Goal: Task Accomplishment & Management: Complete application form

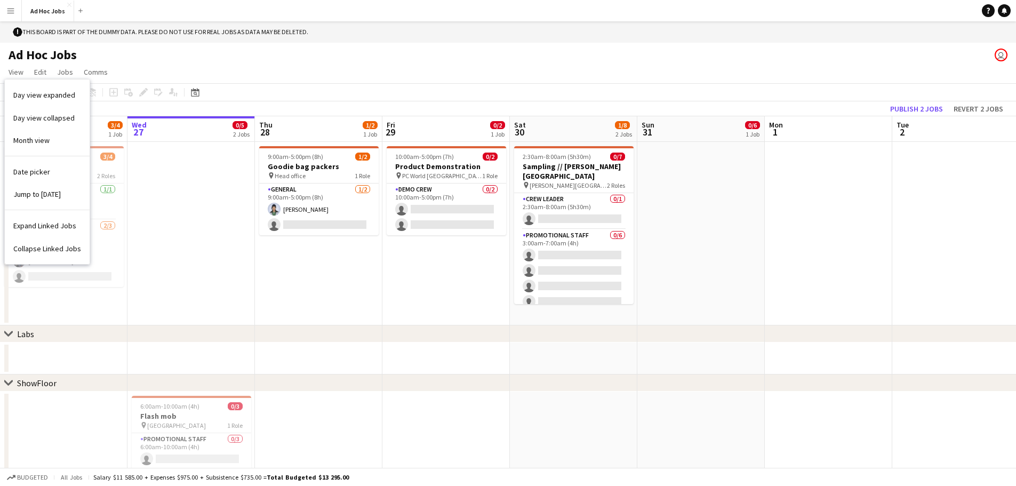
click at [148, 176] on app-date-cell at bounding box center [190, 233] width 127 height 183
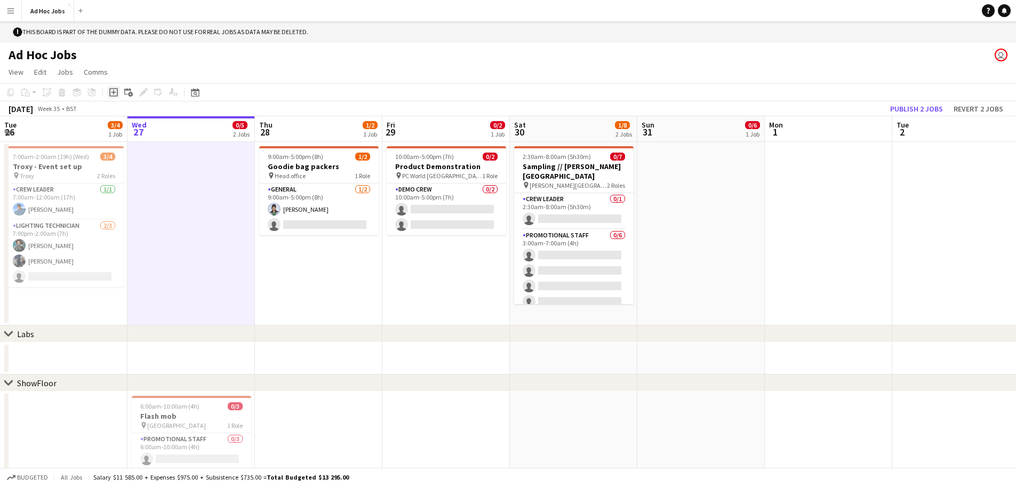
click at [108, 98] on div "Add job" at bounding box center [113, 92] width 13 height 13
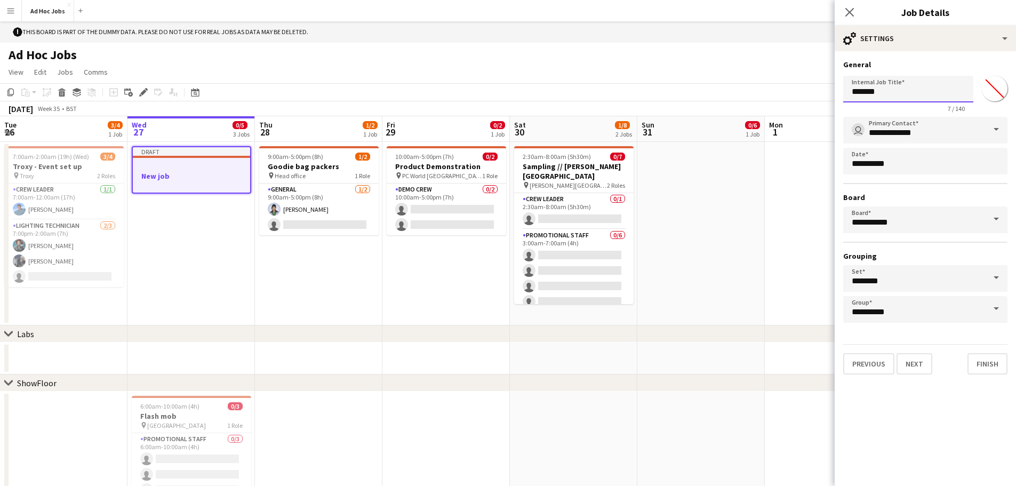
click at [912, 89] on input "*******" at bounding box center [908, 89] width 130 height 27
type input "*"
type input "****"
click at [926, 215] on input "**********" at bounding box center [925, 219] width 164 height 27
click at [989, 222] on span at bounding box center [996, 219] width 22 height 26
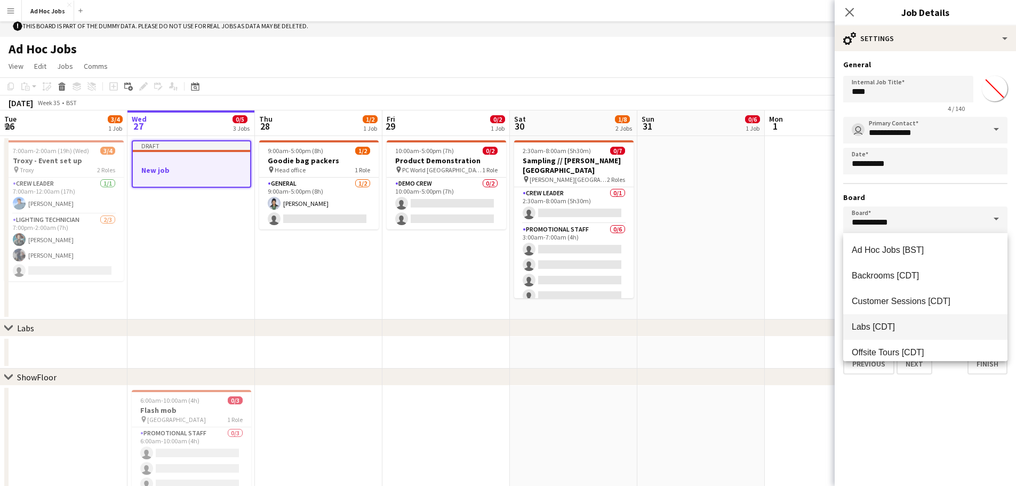
scroll to position [5, 0]
click at [895, 278] on span "Backrooms [CDT]" at bounding box center [885, 275] width 67 height 9
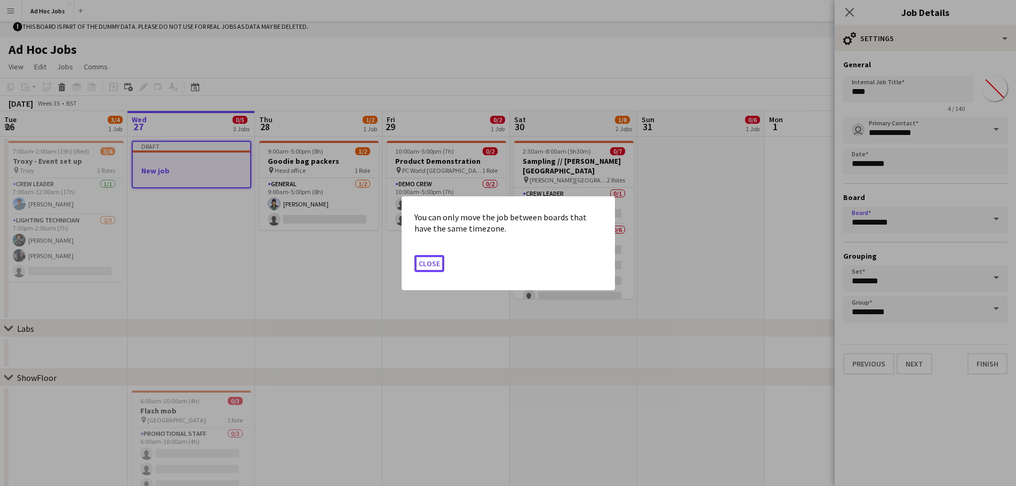
scroll to position [0, 0]
click at [433, 261] on button "Close" at bounding box center [429, 262] width 30 height 17
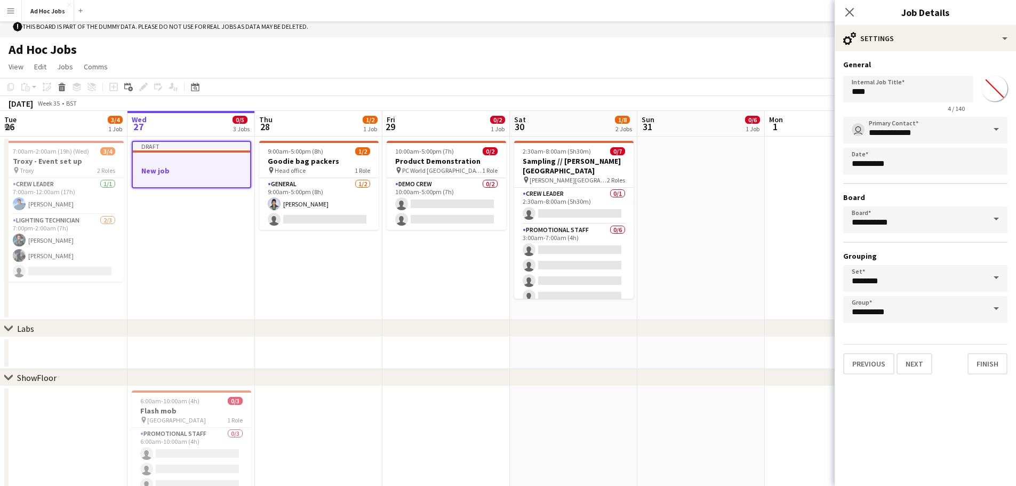
scroll to position [5, 0]
click at [966, 226] on input "**********" at bounding box center [925, 219] width 164 height 27
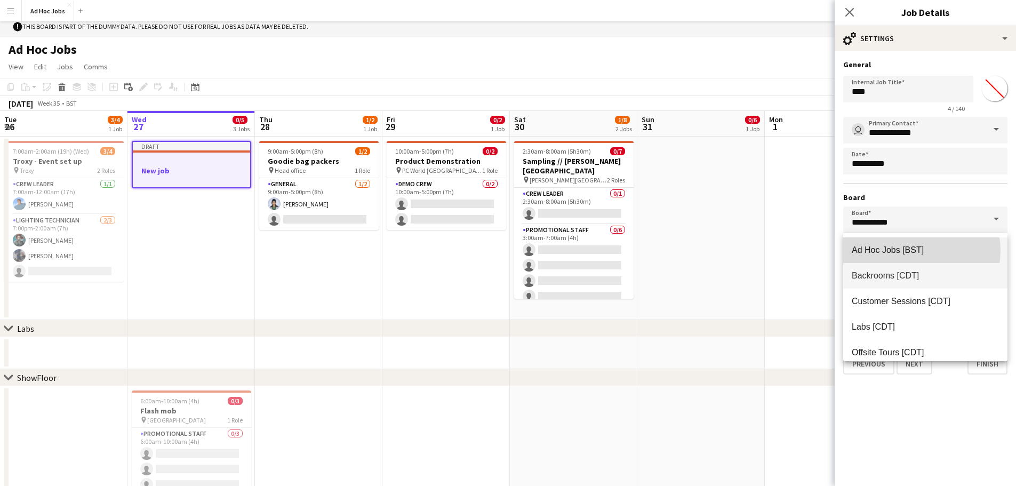
click at [911, 251] on span "Ad Hoc Jobs [BST]" at bounding box center [888, 249] width 72 height 9
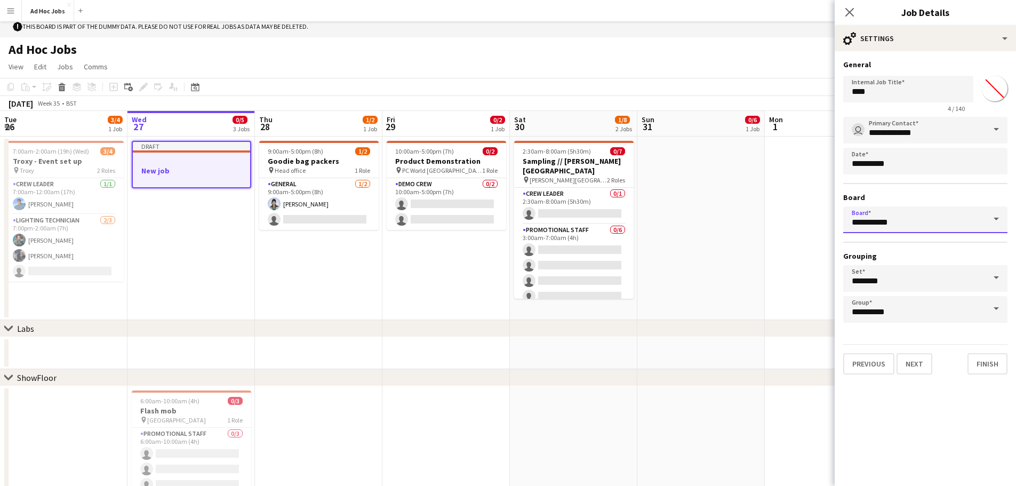
click at [920, 219] on input "**********" at bounding box center [925, 219] width 164 height 27
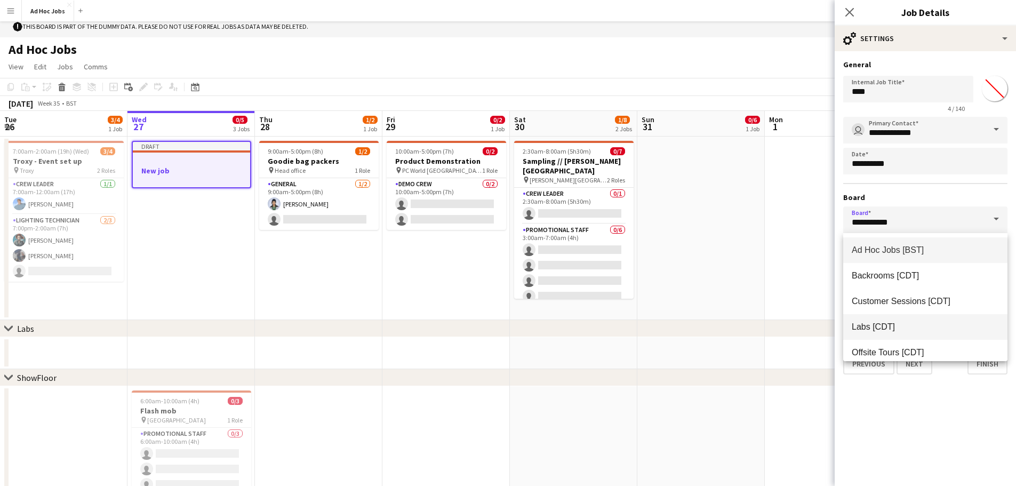
click at [942, 326] on span "Labs [CDT]" at bounding box center [925, 327] width 147 height 10
type input "**********"
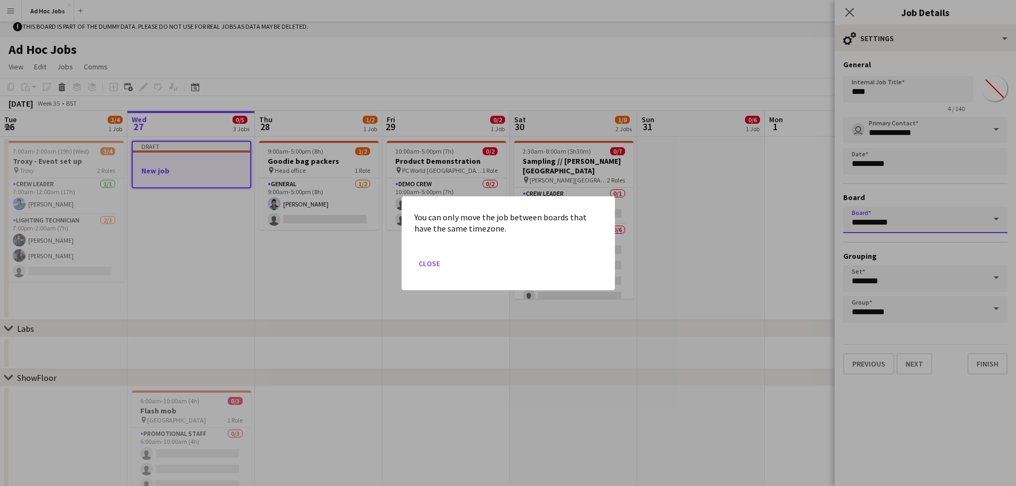
scroll to position [0, 0]
click at [424, 266] on button "Close" at bounding box center [429, 262] width 30 height 17
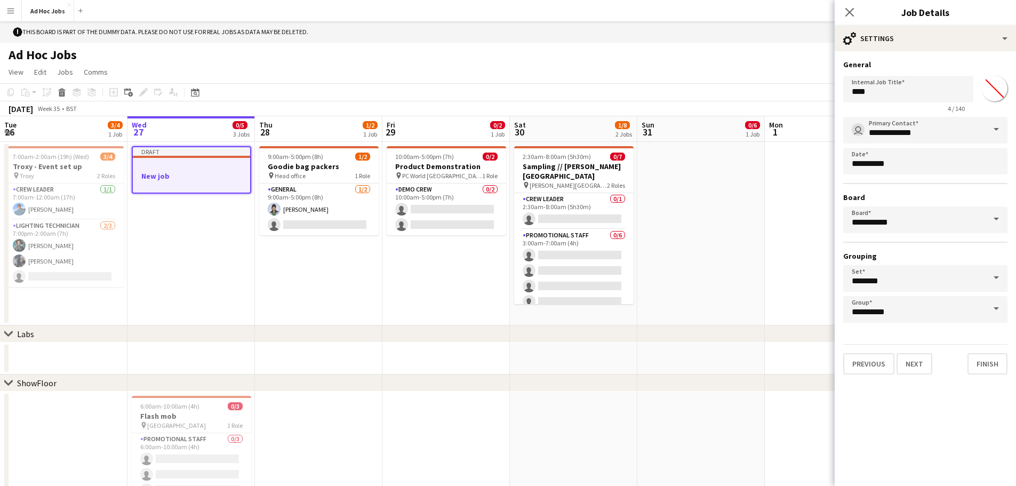
click at [85, 111] on div "[DATE] Week 35 • BST" at bounding box center [42, 108] width 85 height 15
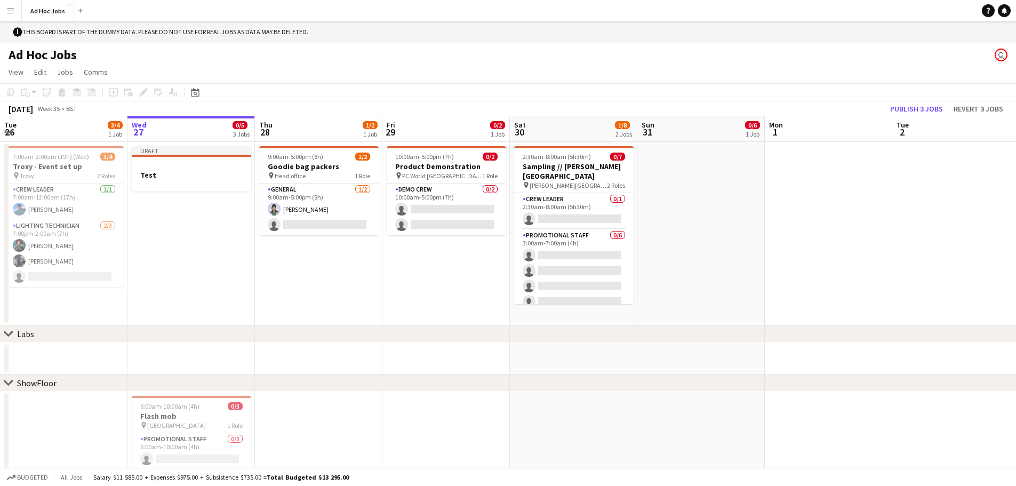
click at [62, 109] on span "Week 35" at bounding box center [48, 109] width 27 height 8
click at [215, 183] on div at bounding box center [191, 184] width 119 height 9
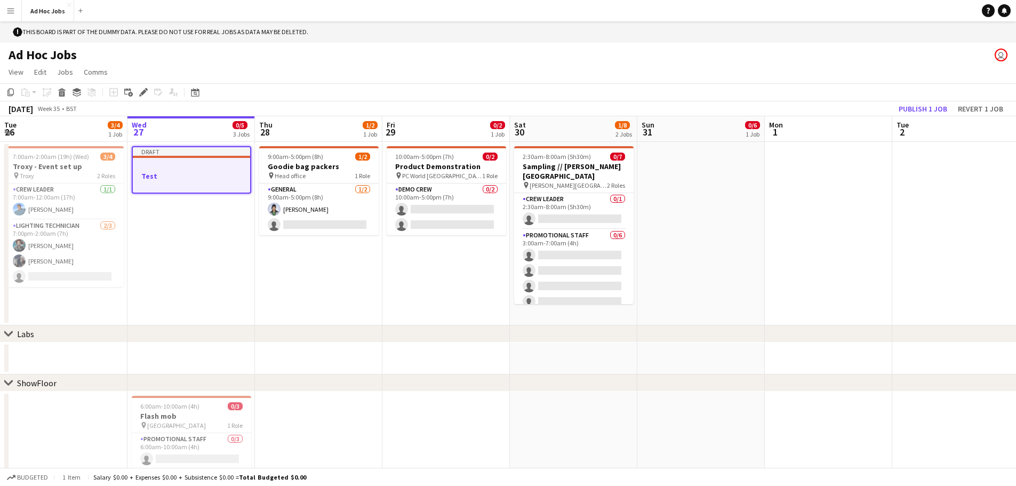
click at [179, 181] on div at bounding box center [191, 185] width 117 height 9
drag, startPoint x: 176, startPoint y: 176, endPoint x: 146, endPoint y: 232, distance: 63.7
click at [146, 232] on app-date-cell "Draft Test" at bounding box center [190, 233] width 127 height 183
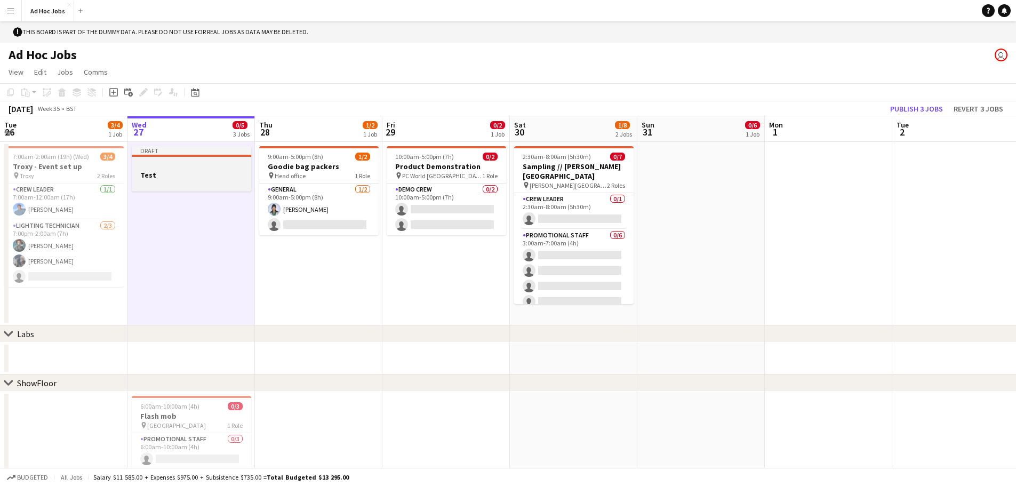
click at [191, 178] on h3 "Test" at bounding box center [191, 175] width 119 height 10
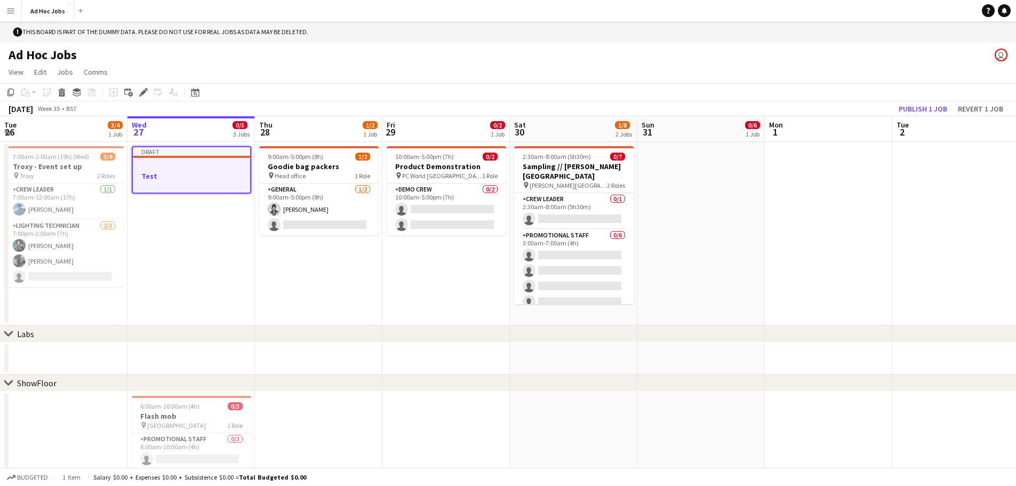
scroll to position [0, 380]
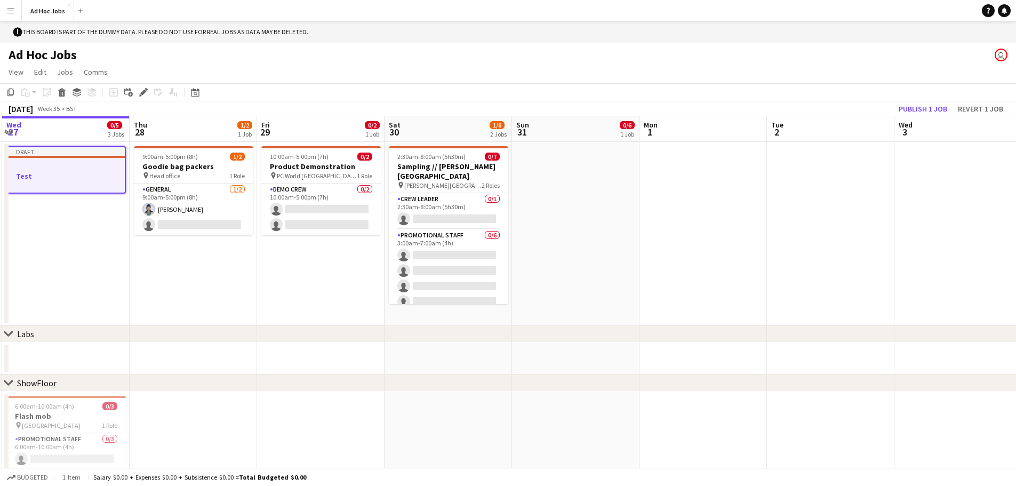
drag, startPoint x: 310, startPoint y: 166, endPoint x: 374, endPoint y: 253, distance: 108.4
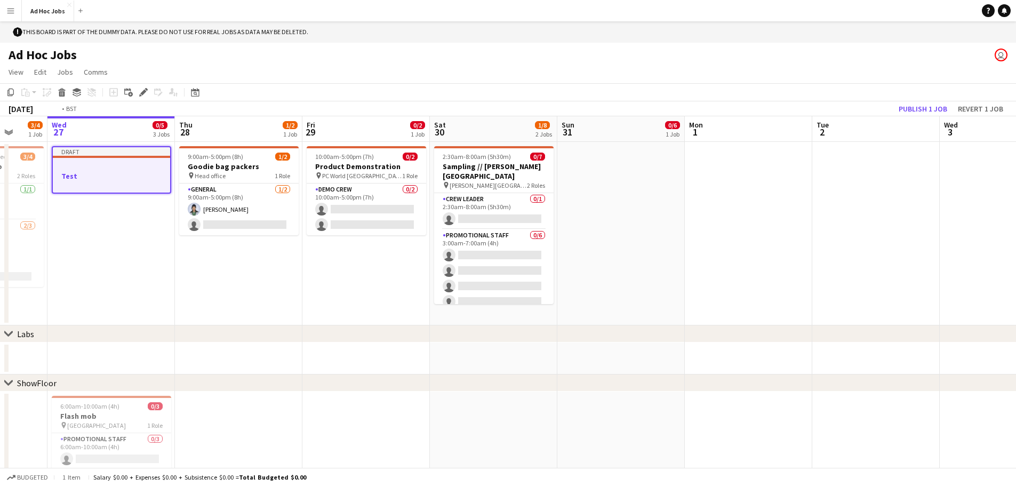
drag, startPoint x: 240, startPoint y: 220, endPoint x: 592, endPoint y: 214, distance: 351.4
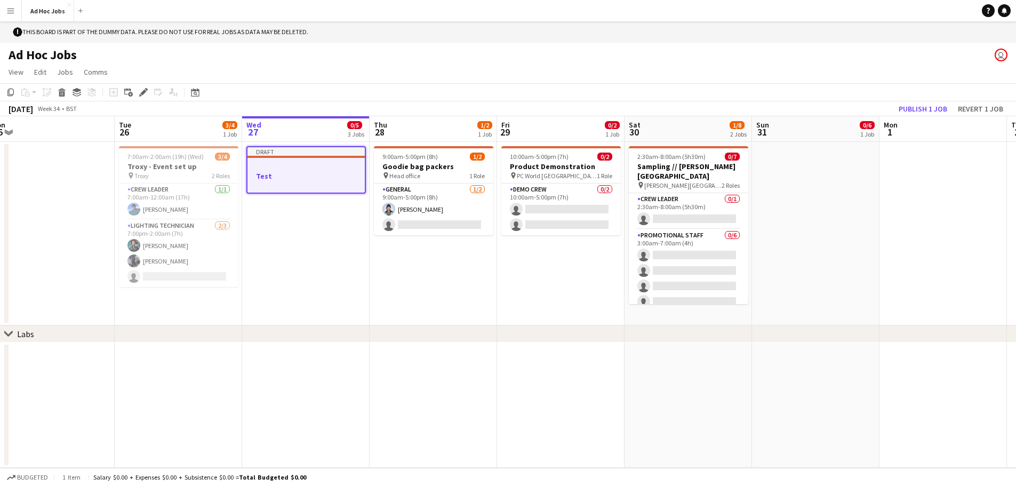
scroll to position [0, 287]
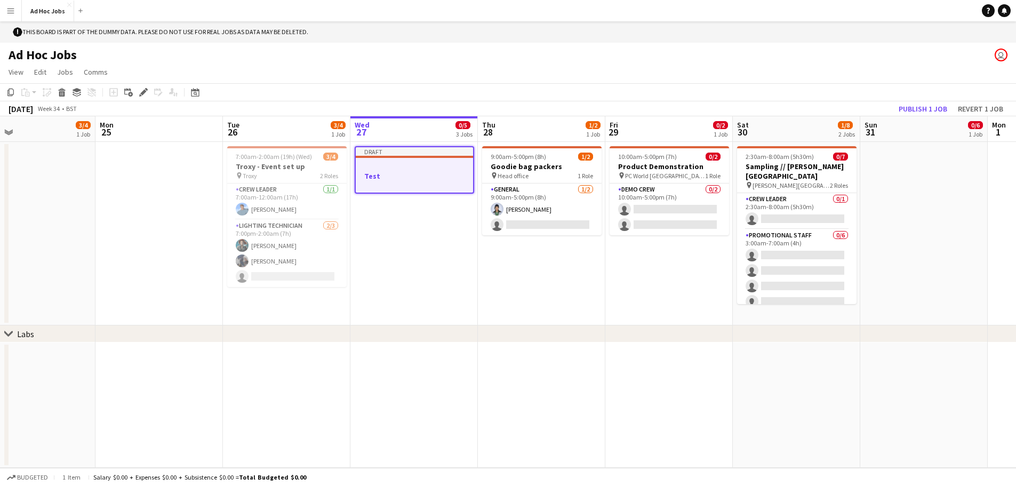
drag, startPoint x: 702, startPoint y: 174, endPoint x: 637, endPoint y: 252, distance: 101.5
click at [422, 160] on app-job-card "Draft Test" at bounding box center [414, 169] width 119 height 47
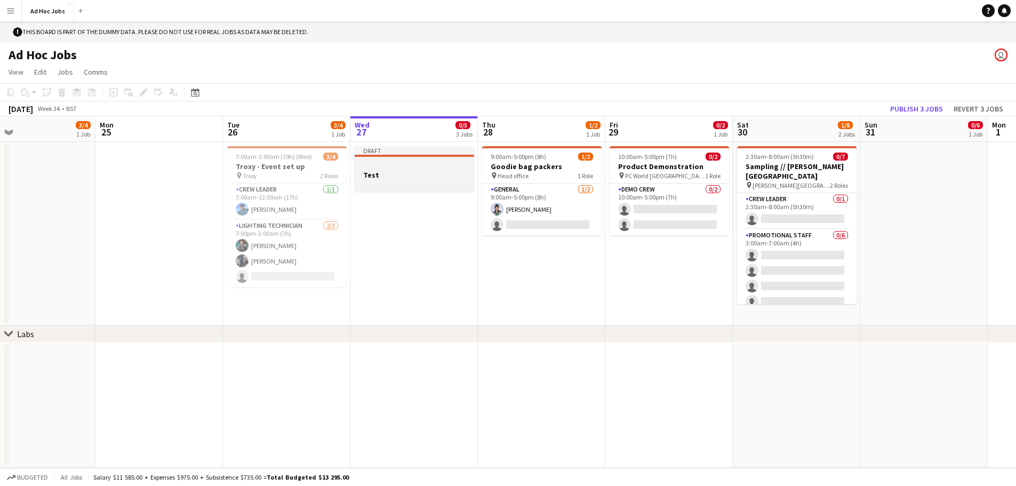
click at [441, 168] on div at bounding box center [414, 165] width 119 height 8
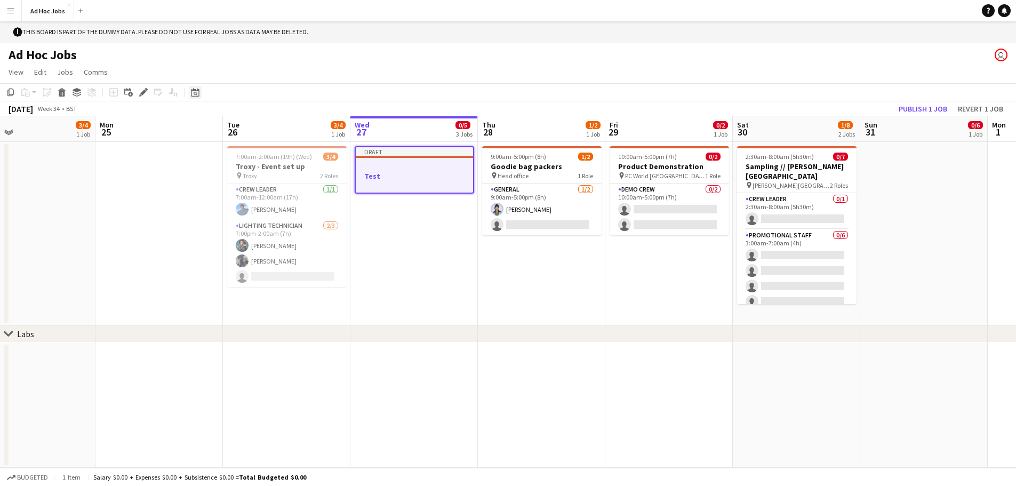
click at [198, 90] on icon at bounding box center [195, 92] width 8 height 9
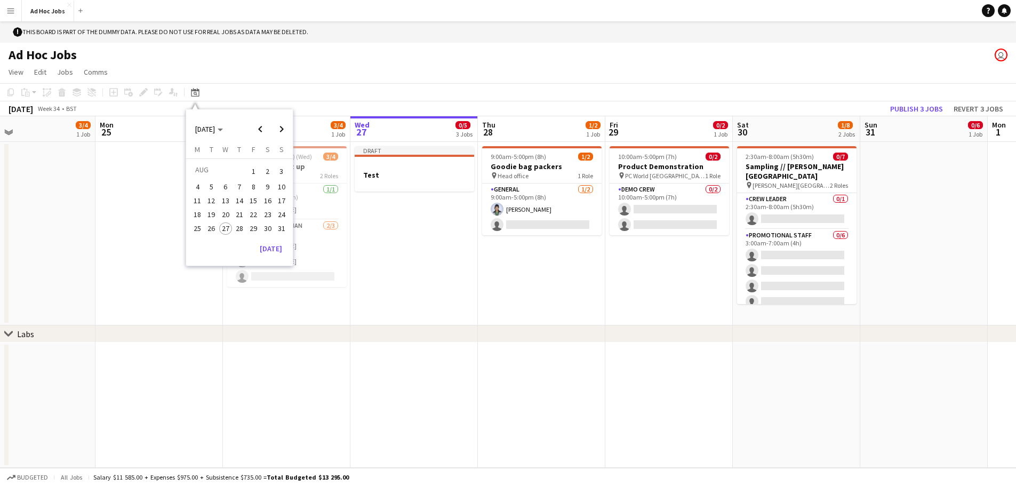
click at [159, 91] on div "Add job Add linked Job Edit Edit linked Job Applicants" at bounding box center [139, 92] width 82 height 13
click at [314, 98] on app-toolbar "Copy Paste Paste Ctrl+V Paste with crew Ctrl+Shift+V Paste linked Job [GEOGRAPH…" at bounding box center [508, 92] width 1016 height 18
click at [464, 258] on app-date-cell "Draft Test" at bounding box center [413, 233] width 127 height 183
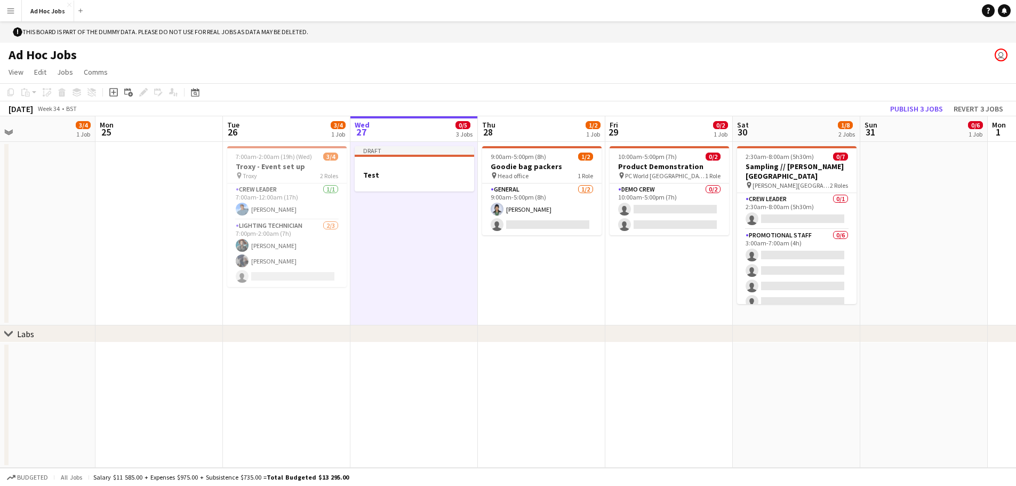
drag, startPoint x: 114, startPoint y: 86, endPoint x: 220, endPoint y: 131, distance: 115.0
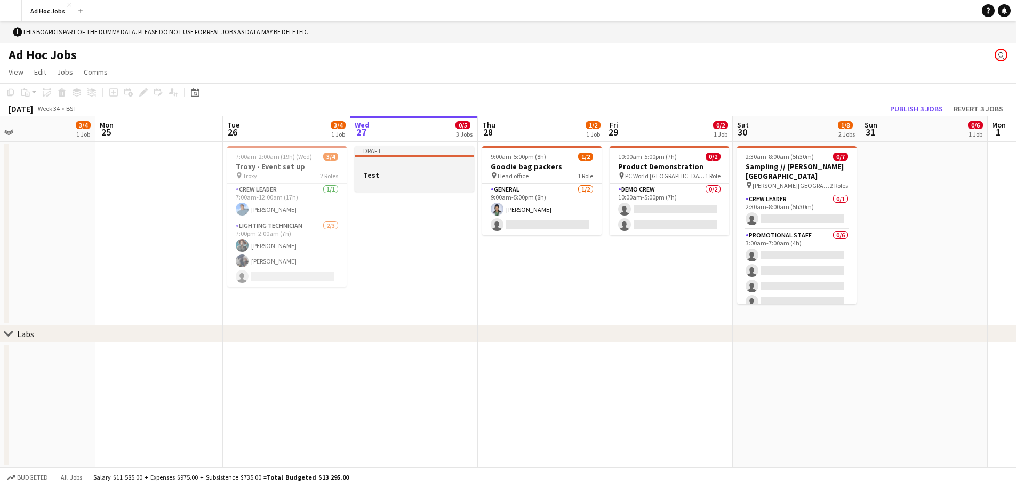
click at [426, 179] on app-job-card "Draft Test" at bounding box center [414, 168] width 119 height 45
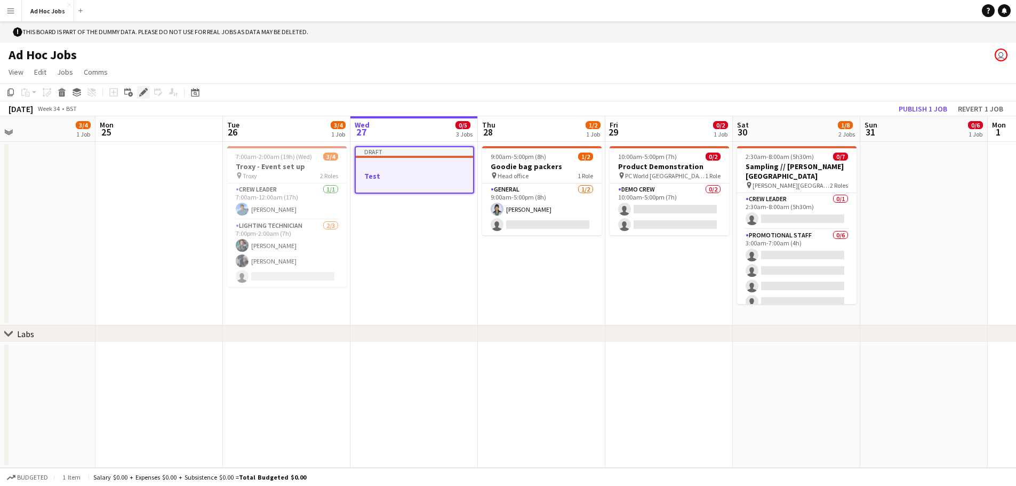
click at [141, 94] on icon "Edit" at bounding box center [143, 92] width 9 height 9
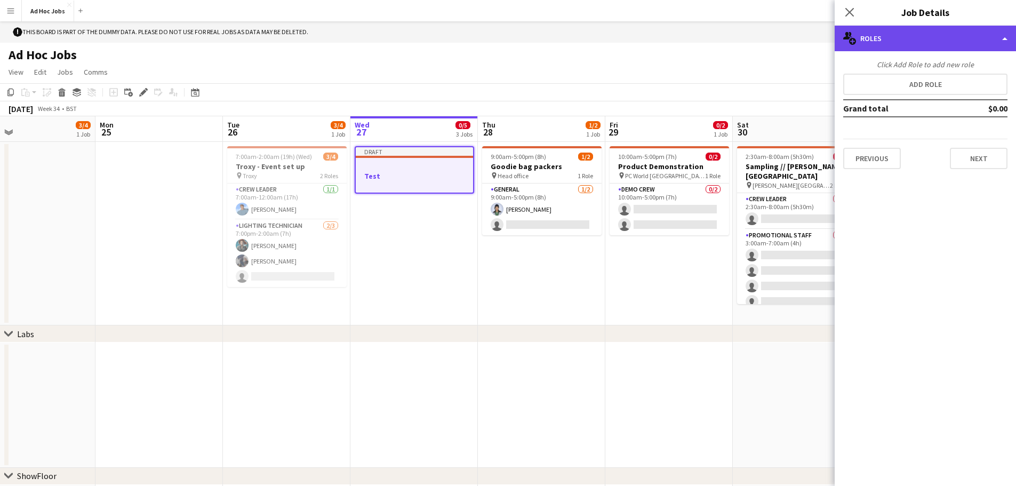
click at [893, 37] on div "multiple-users-add Roles" at bounding box center [924, 39] width 181 height 26
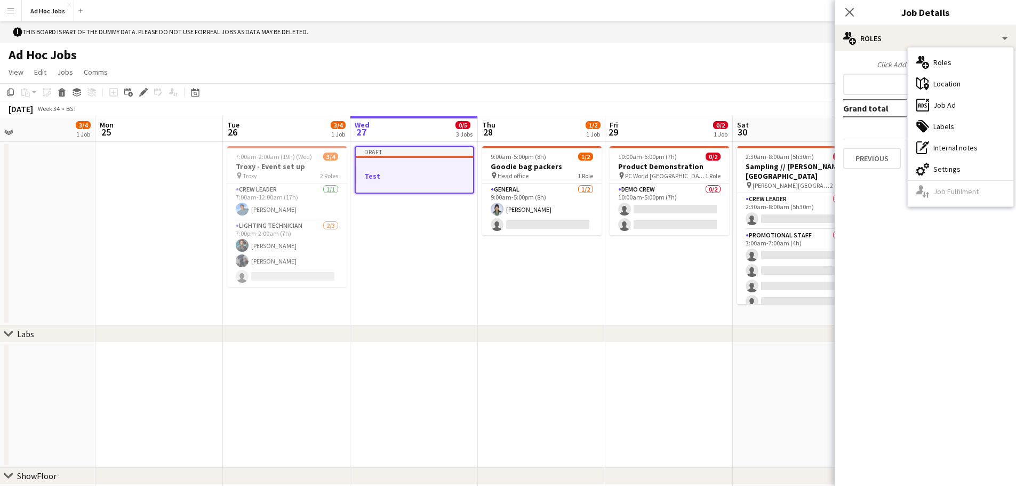
click at [954, 67] on div "multiple-users-add Roles" at bounding box center [961, 62] width 106 height 21
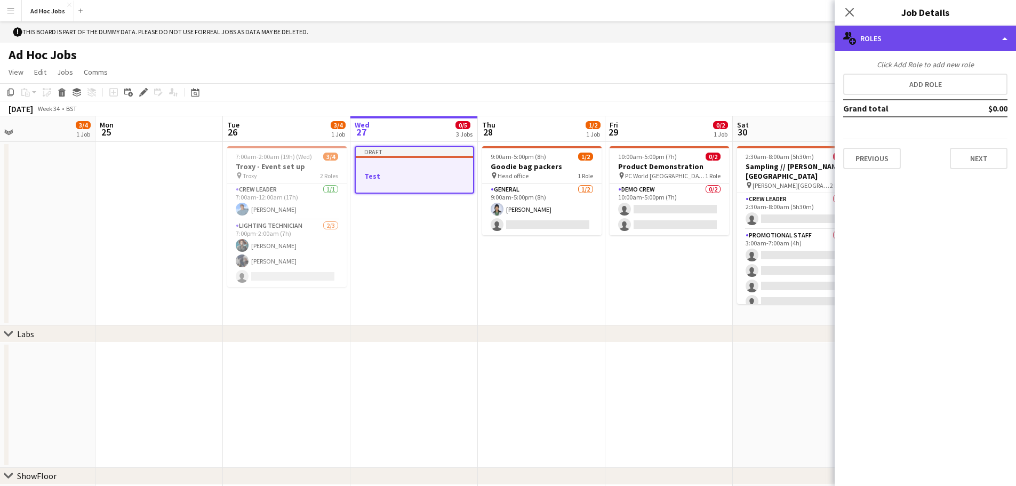
click at [893, 43] on div "multiple-users-add Roles" at bounding box center [924, 39] width 181 height 26
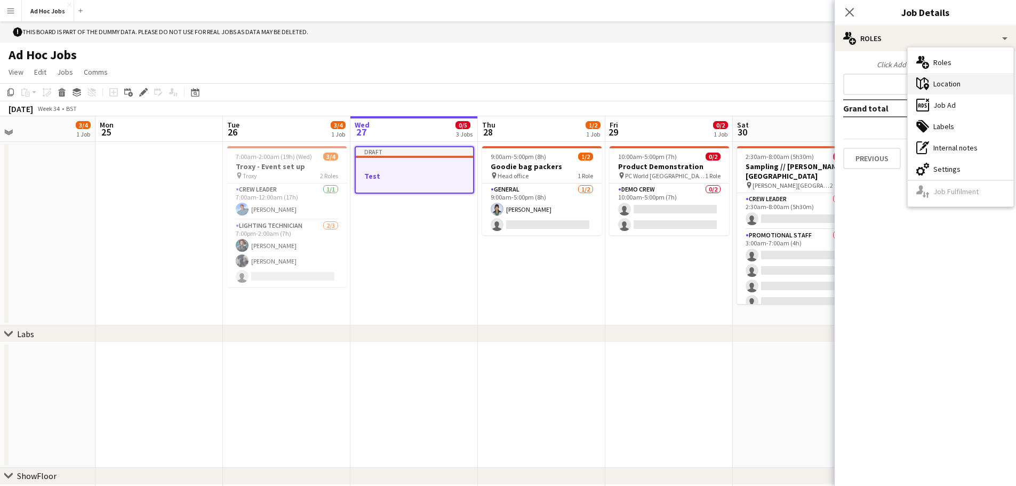
click at [929, 90] on div "maps-pin-1 Location" at bounding box center [961, 83] width 106 height 21
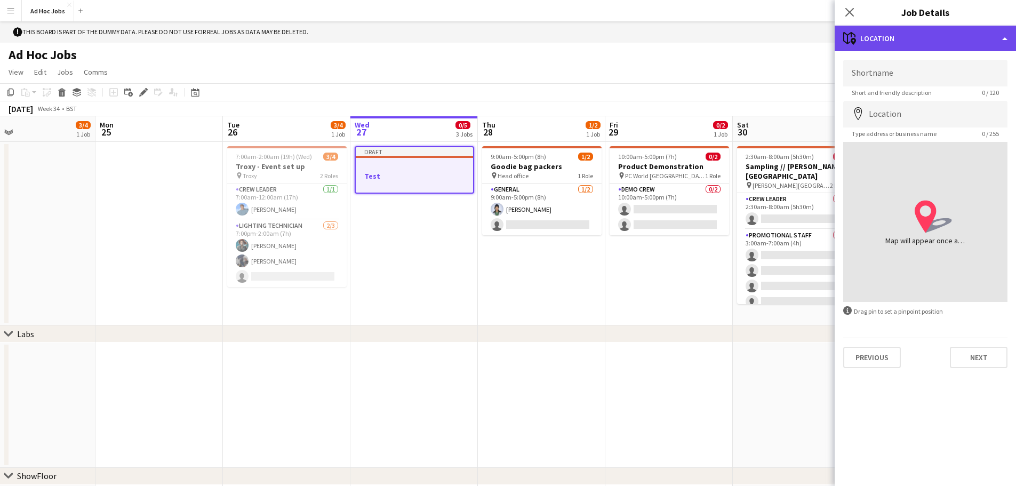
click at [909, 36] on div "maps-pin-1 Location" at bounding box center [924, 39] width 181 height 26
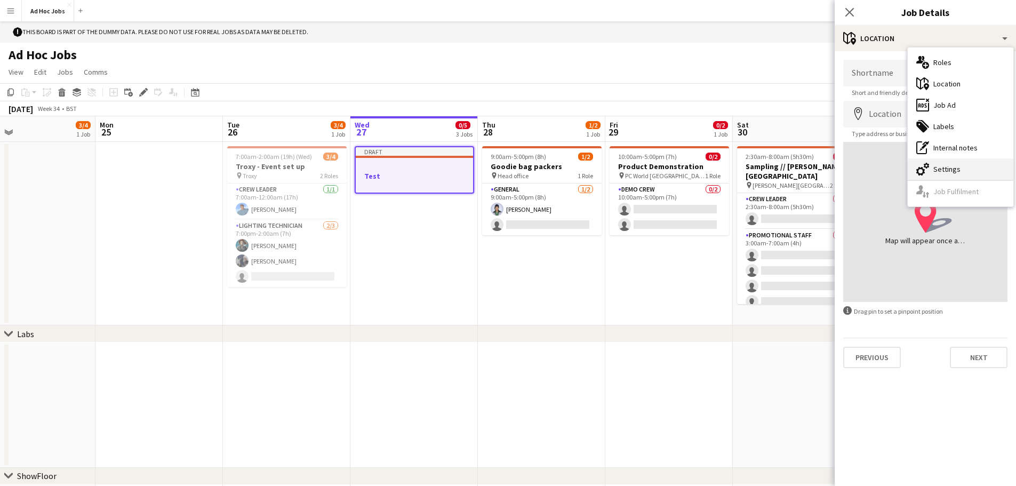
click at [979, 176] on div "cog-double-3 Settings" at bounding box center [961, 168] width 106 height 21
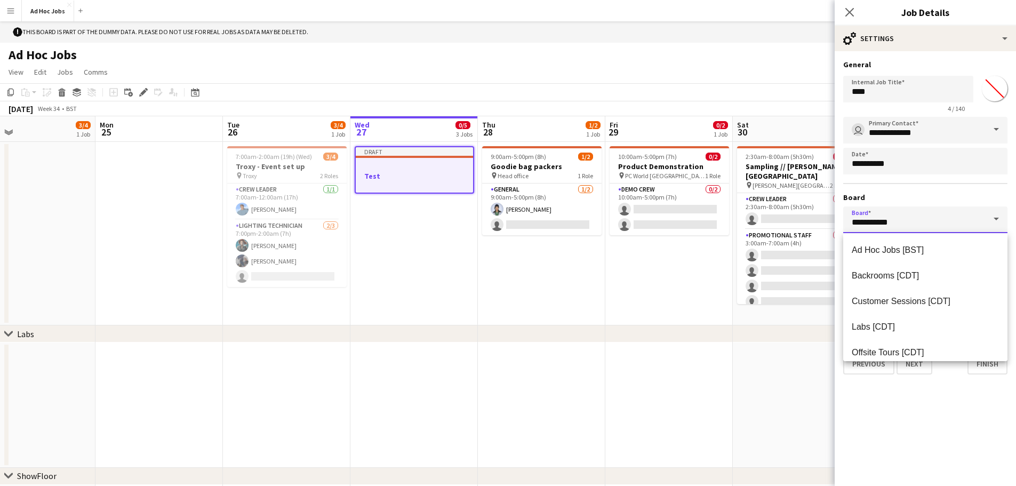
click at [963, 214] on input "**********" at bounding box center [925, 219] width 164 height 27
